Goal: Complete application form

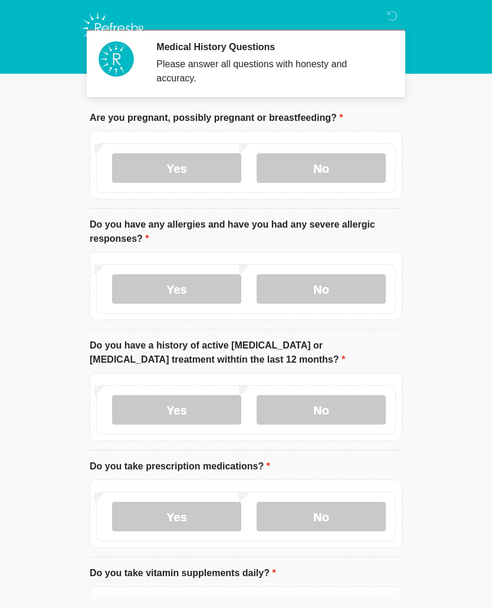
click at [195, 293] on label "Yes" at bounding box center [176, 288] width 129 height 29
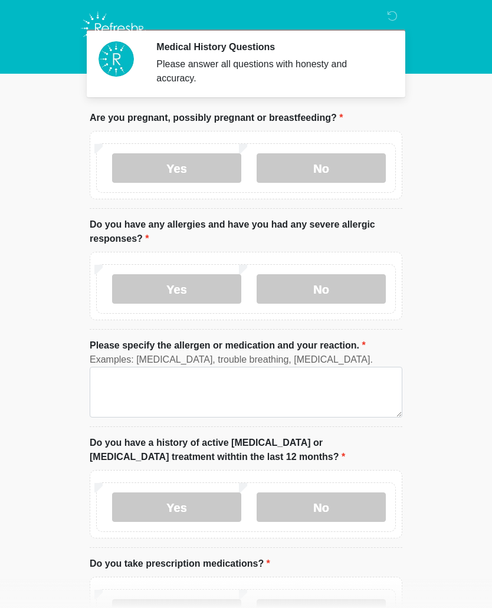
click at [339, 290] on label "No" at bounding box center [320, 288] width 129 height 29
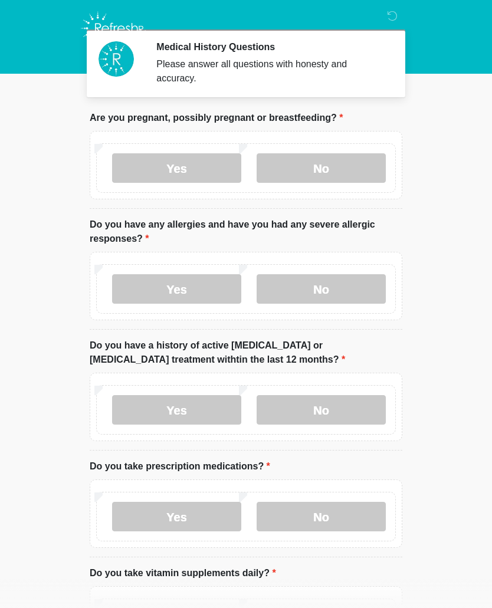
click at [337, 405] on label "No" at bounding box center [320, 409] width 129 height 29
click at [330, 518] on label "No" at bounding box center [320, 516] width 129 height 29
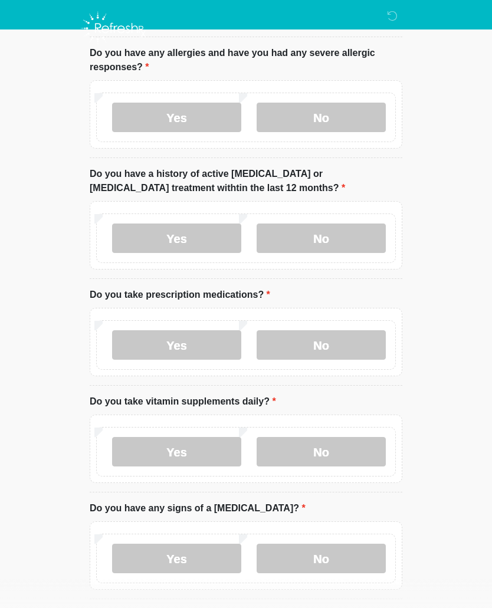
scroll to position [176, 0]
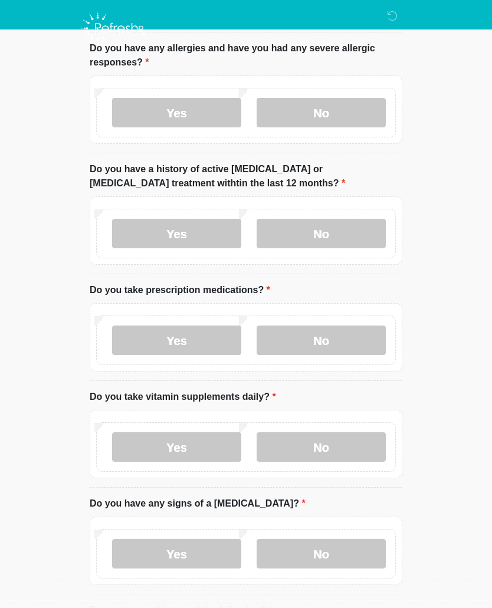
click at [184, 338] on label "Yes" at bounding box center [176, 339] width 129 height 29
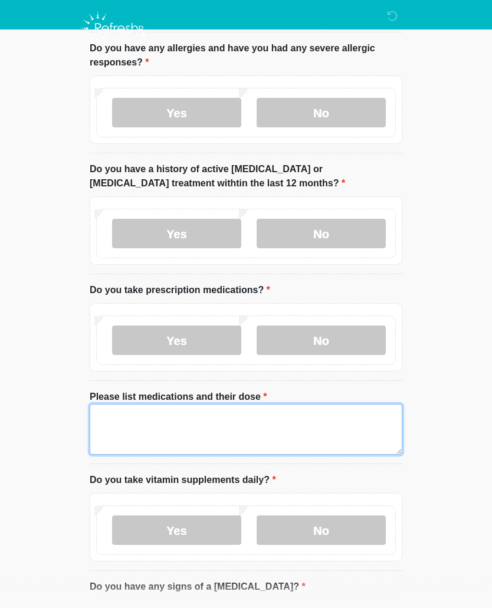
click at [158, 428] on textarea "Please list medications and their dose" at bounding box center [246, 429] width 312 height 51
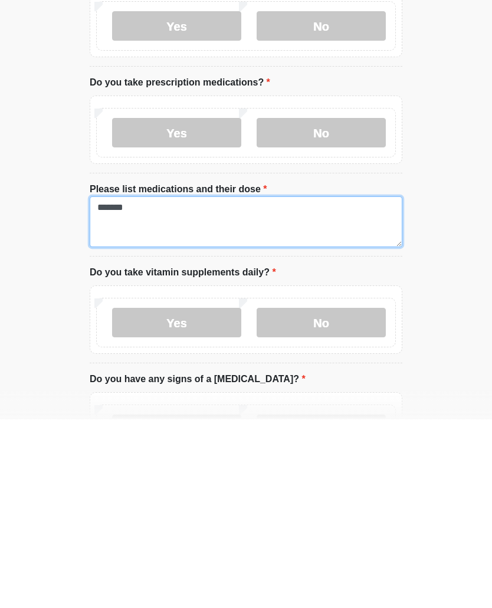
type textarea "*******"
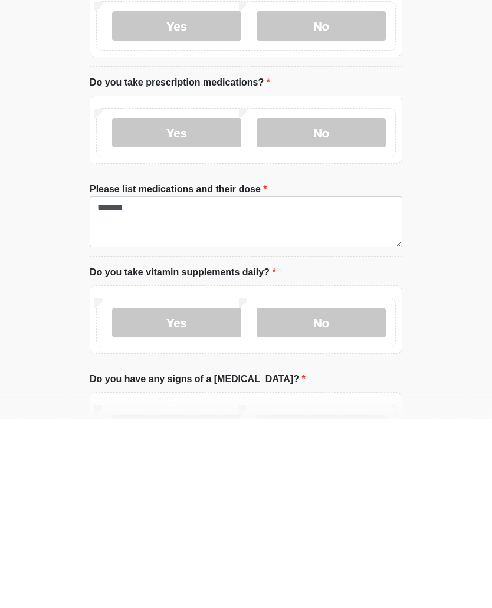
click at [199, 496] on label "Yes" at bounding box center [176, 510] width 129 height 29
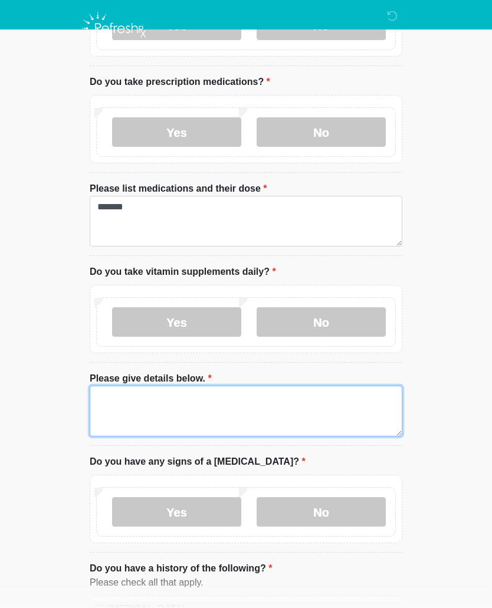
click at [169, 416] on textarea "Please give details below." at bounding box center [246, 411] width 312 height 51
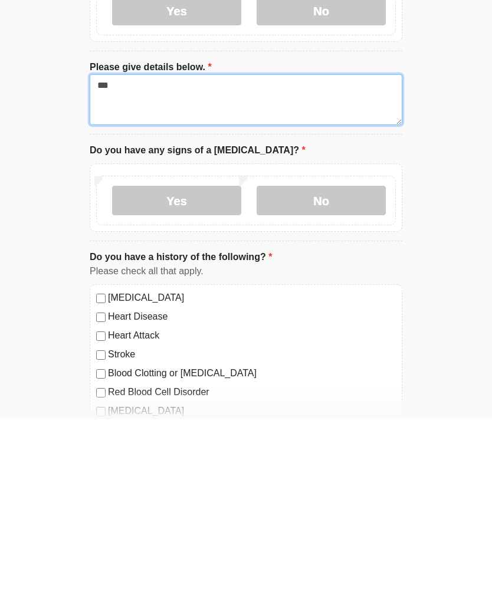
type textarea "***"
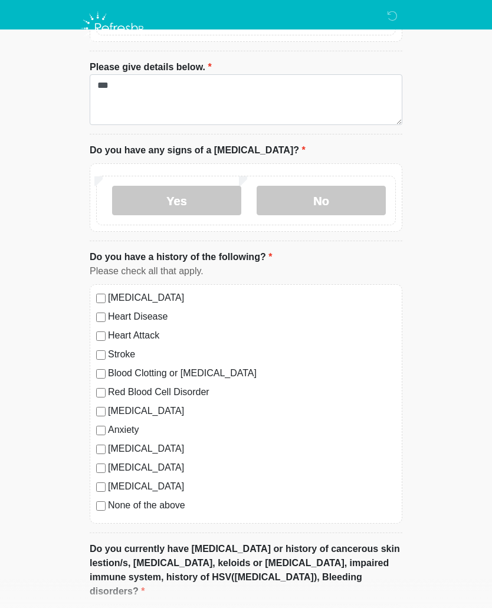
click at [341, 200] on label "No" at bounding box center [320, 200] width 129 height 29
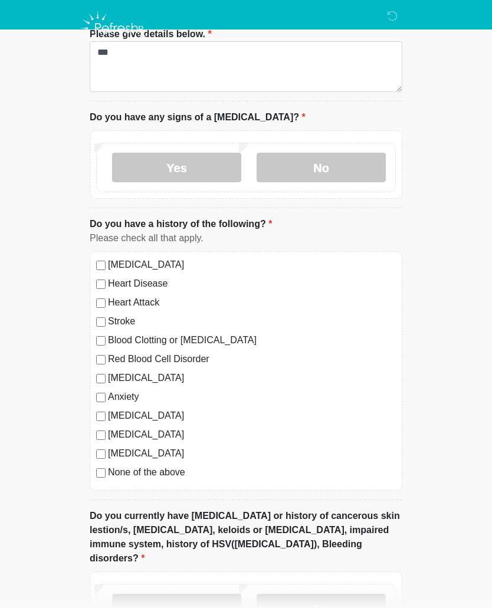
scroll to position [808, 0]
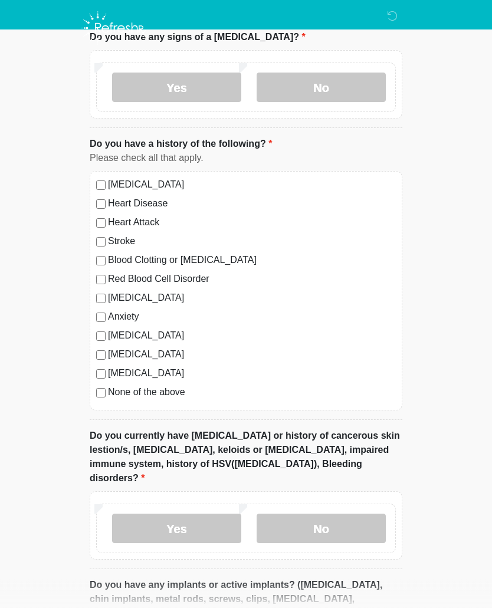
click at [347, 517] on label "No" at bounding box center [320, 528] width 129 height 29
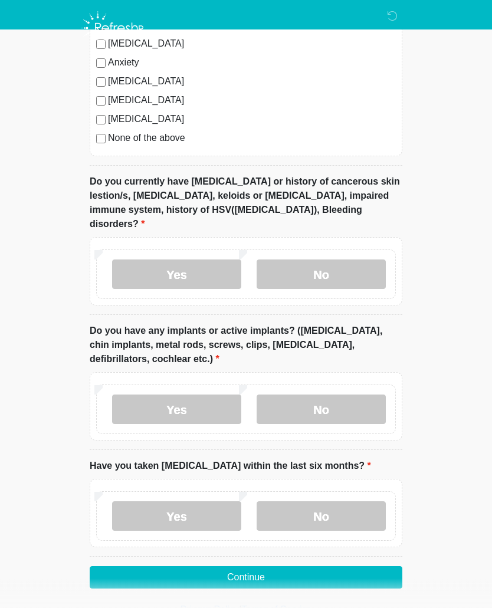
scroll to position [1068, 0]
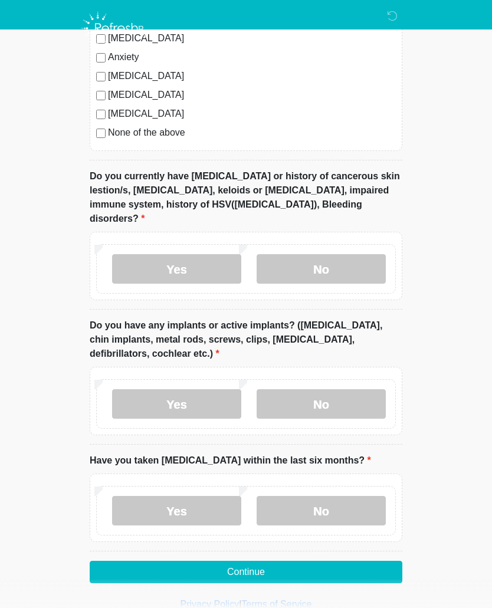
click at [365, 389] on label "No" at bounding box center [320, 403] width 129 height 29
click at [333, 496] on label "No" at bounding box center [320, 510] width 129 height 29
click at [256, 562] on button "Continue" at bounding box center [246, 572] width 312 height 22
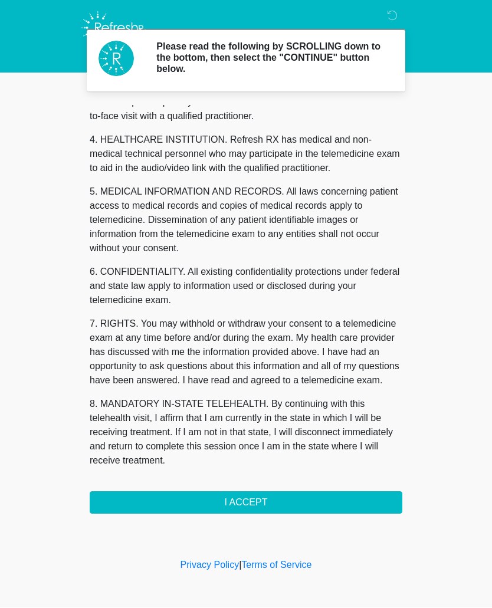
scroll to position [312, 0]
click at [231, 512] on button "I ACCEPT" at bounding box center [246, 503] width 312 height 22
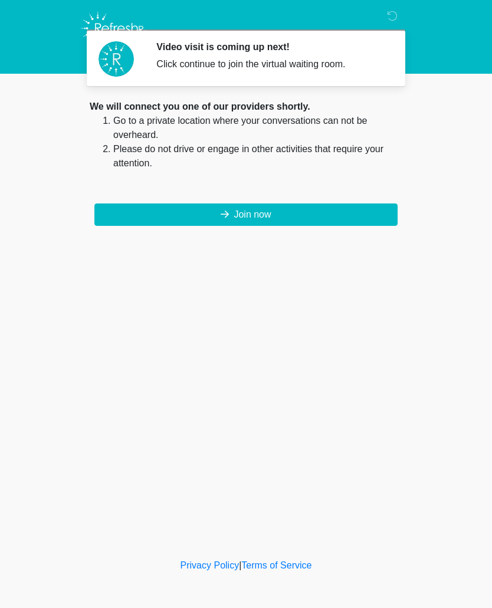
click at [318, 218] on button "Join now" at bounding box center [245, 214] width 303 height 22
